Goal: Transaction & Acquisition: Subscribe to service/newsletter

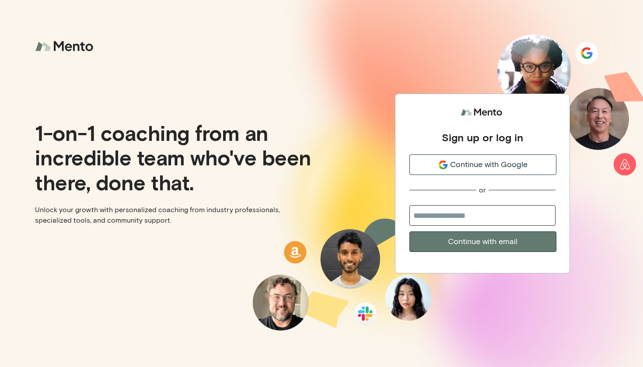
click at [322, 171] on button "Continue with Google" at bounding box center [482, 164] width 147 height 21
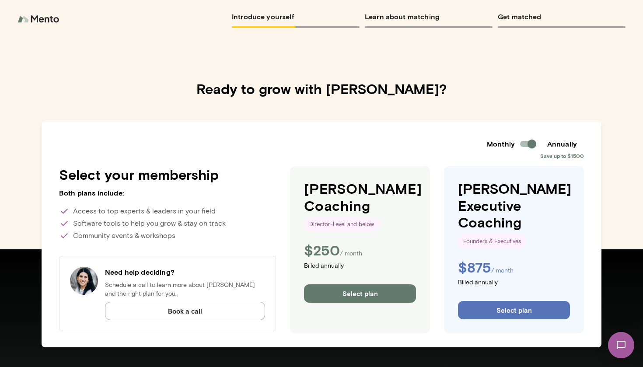
click at [297, 21] on h6 "Introduce yourself" at bounding box center [296, 16] width 128 height 12
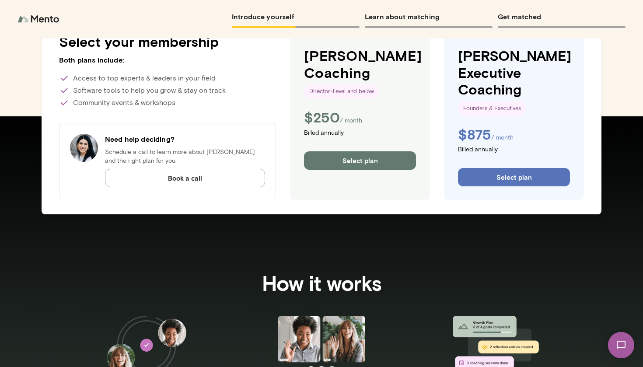
scroll to position [118, 0]
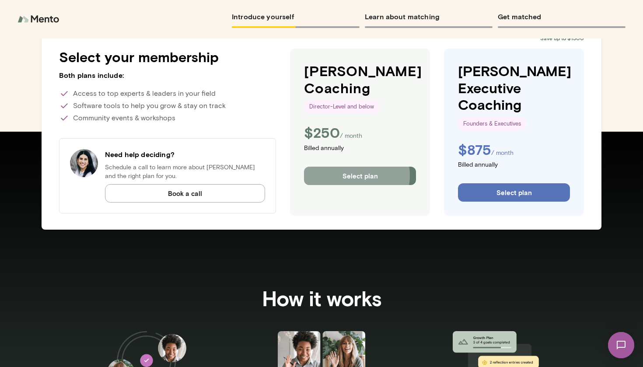
click at [365, 175] on button "Select plan" at bounding box center [360, 176] width 112 height 18
click at [36, 19] on img at bounding box center [39, 18] width 44 height 17
